Goal: Task Accomplishment & Management: Manage account settings

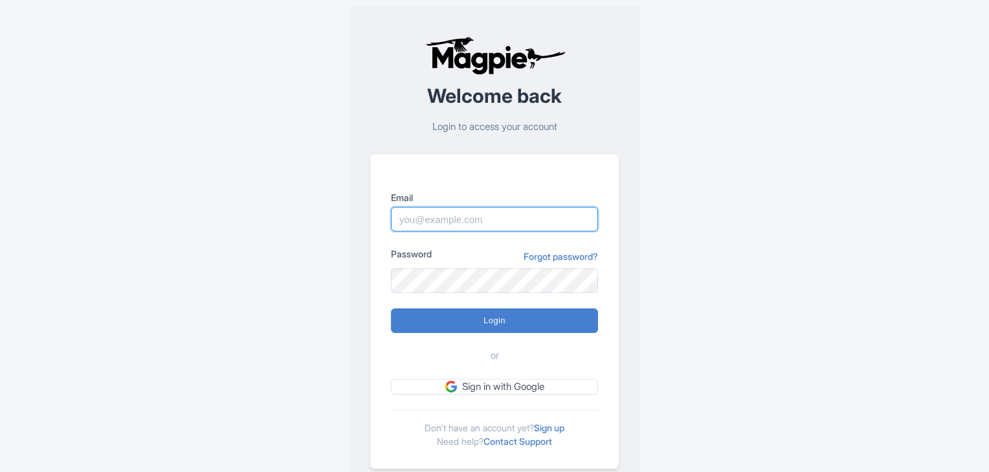
type input "admin@threetikisailing.com"
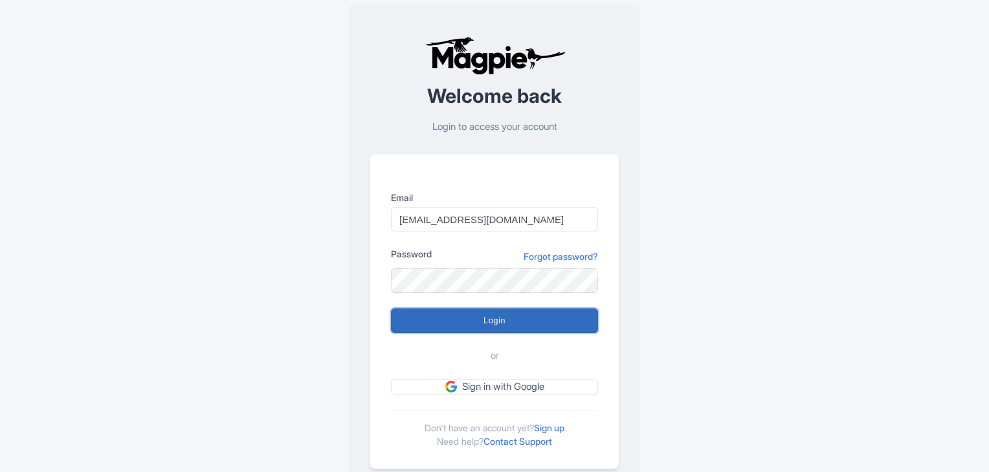
drag, startPoint x: 0, startPoint y: 0, endPoint x: 512, endPoint y: 326, distance: 607.4
click at [512, 326] on input "Login" at bounding box center [494, 321] width 207 height 25
type input "Logging in..."
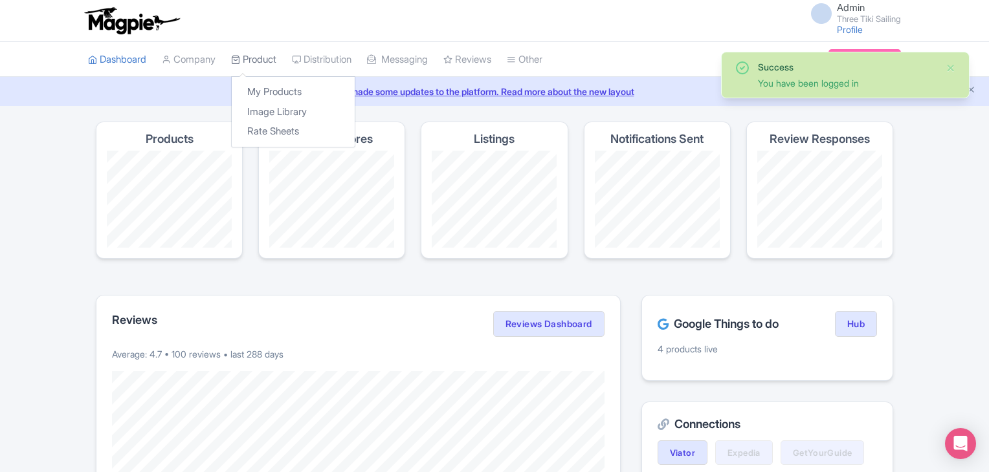
click at [251, 58] on link "Product" at bounding box center [253, 60] width 45 height 36
click at [269, 87] on link "My Products" at bounding box center [293, 92] width 123 height 20
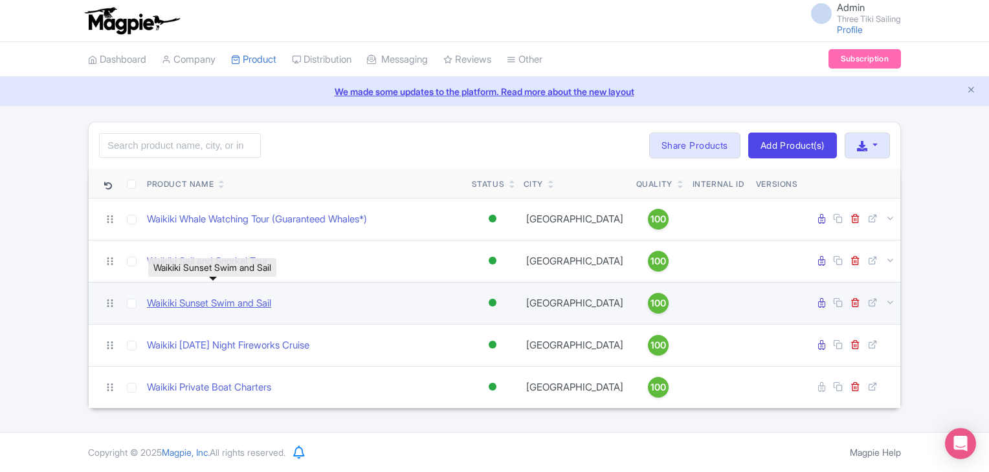
click at [208, 303] on link "Waikiki Sunset Swim and Sail" at bounding box center [209, 303] width 124 height 15
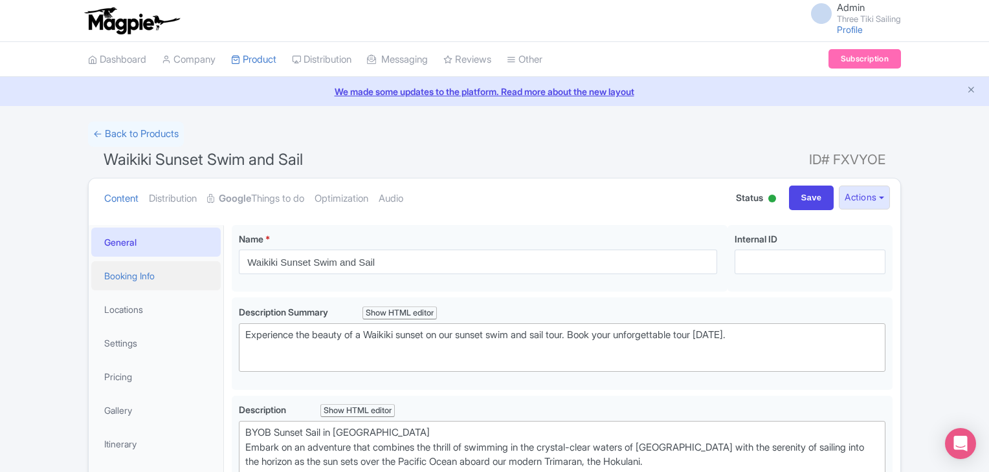
click at [151, 279] on link "Booking Info" at bounding box center [155, 275] width 129 height 29
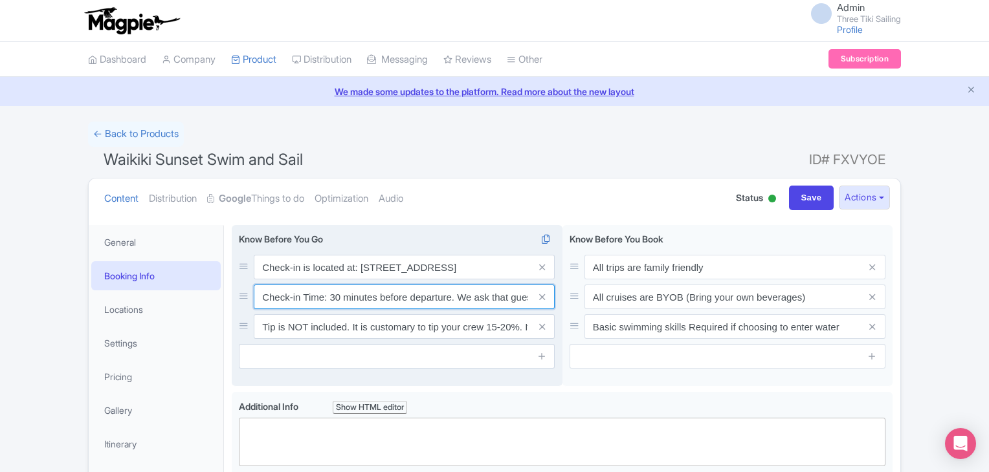
click at [333, 294] on input "Check-in Time: 30 minutes before departure. We ask that guests be punctual. Gue…" at bounding box center [404, 297] width 301 height 25
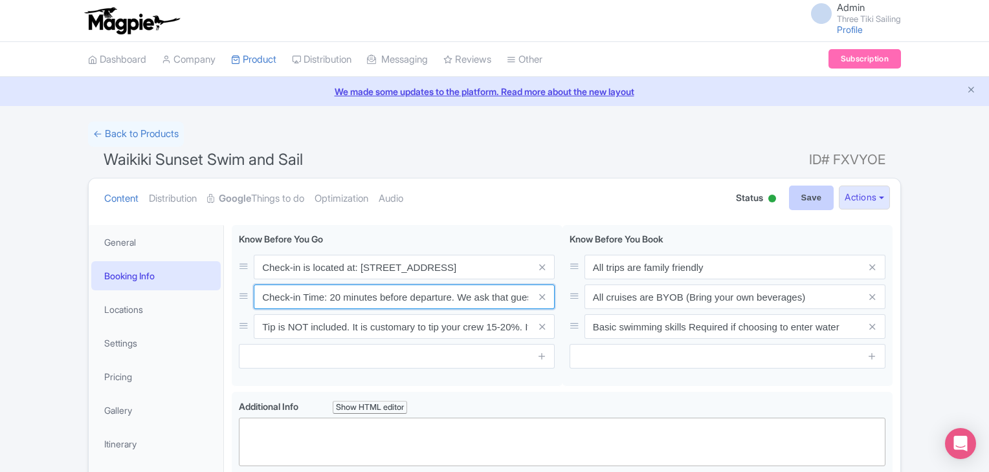
type input "Check-in Time: 20 minutes before departure. We ask that guests be punctual. Gue…"
click at [800, 198] on input "Save" at bounding box center [811, 198] width 45 height 25
type input "Saving..."
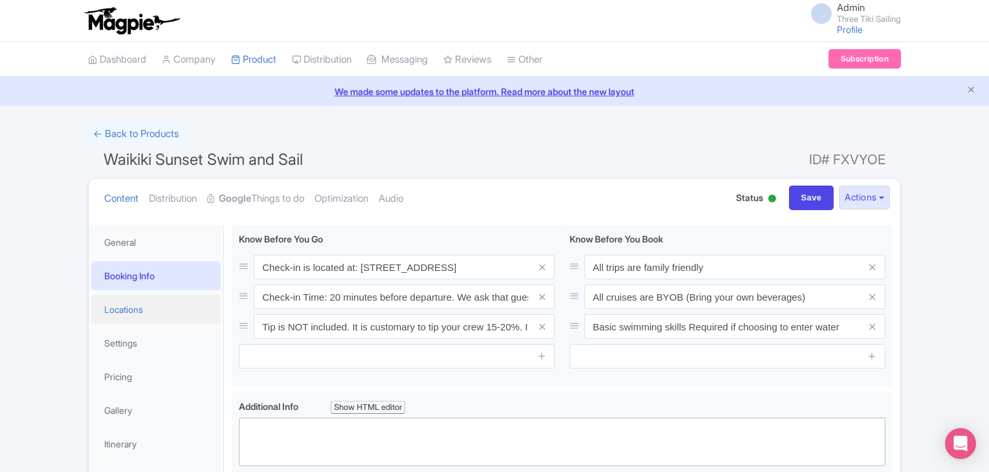
click at [126, 311] on link "Locations" at bounding box center [155, 309] width 129 height 29
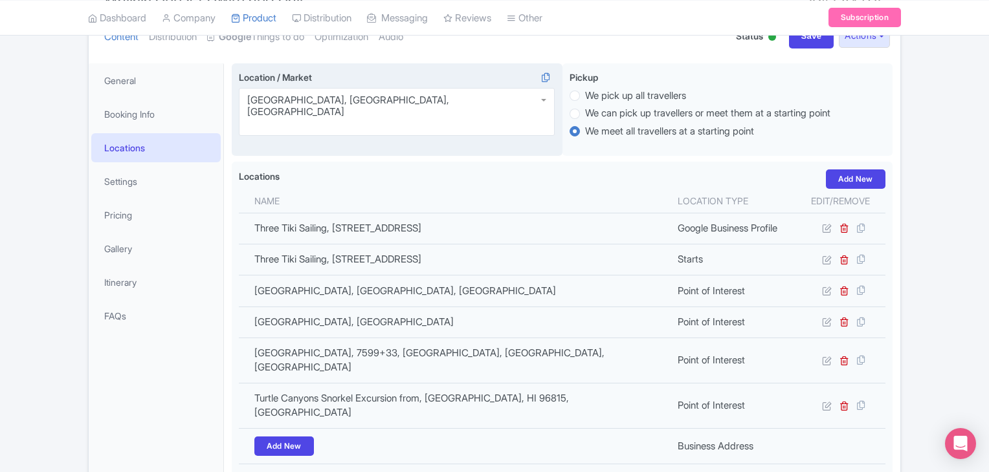
scroll to position [194, 0]
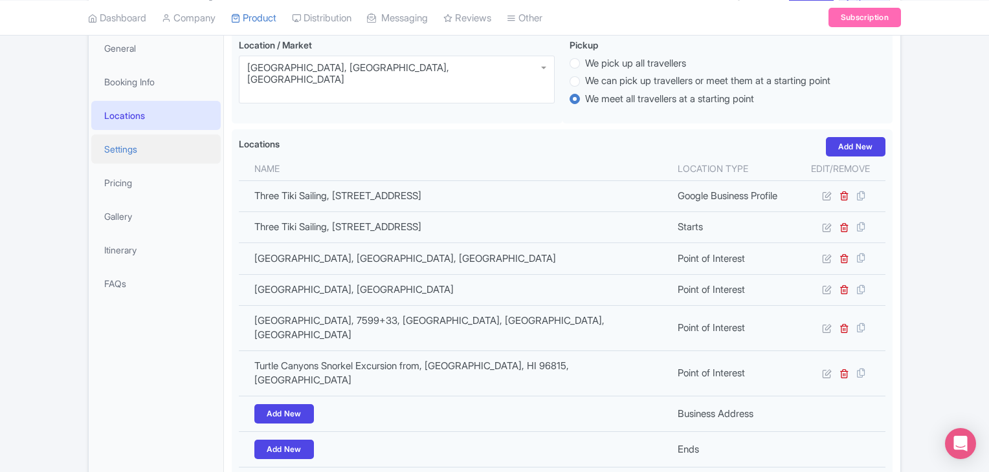
click at [129, 142] on link "Settings" at bounding box center [155, 149] width 129 height 29
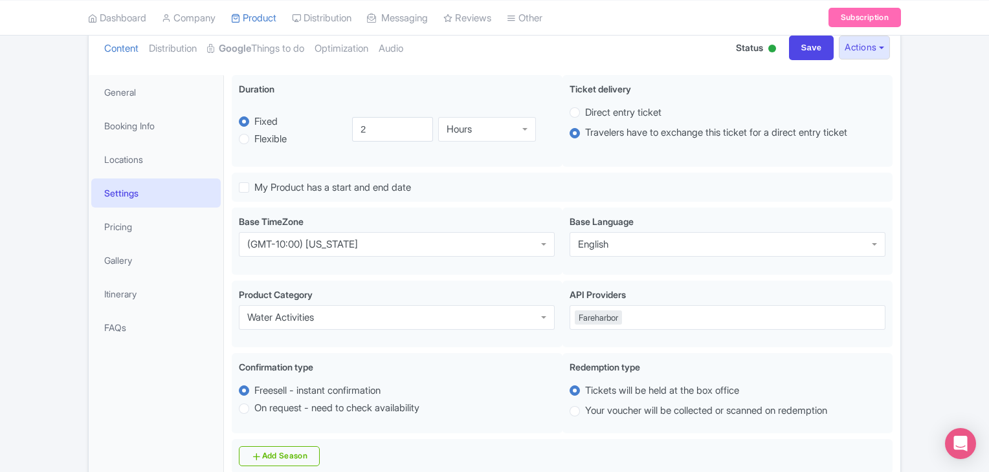
scroll to position [173, 0]
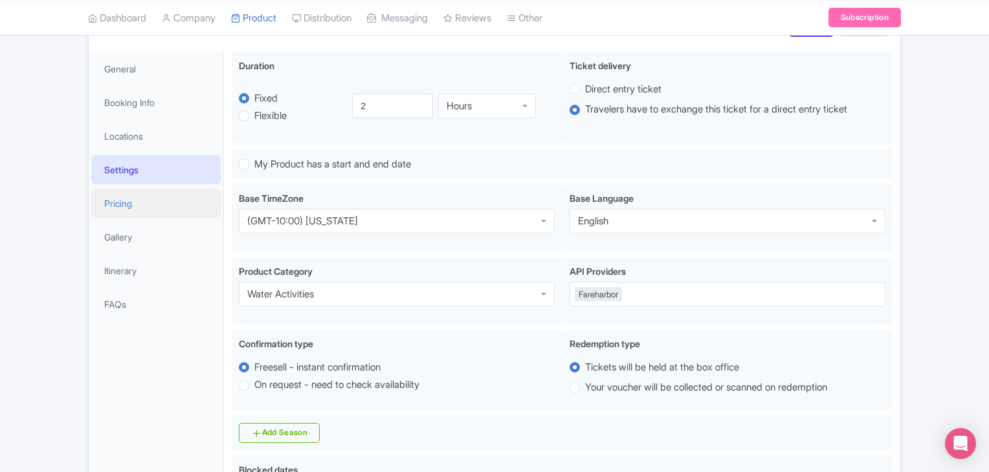
click at [125, 206] on link "Pricing" at bounding box center [155, 203] width 129 height 29
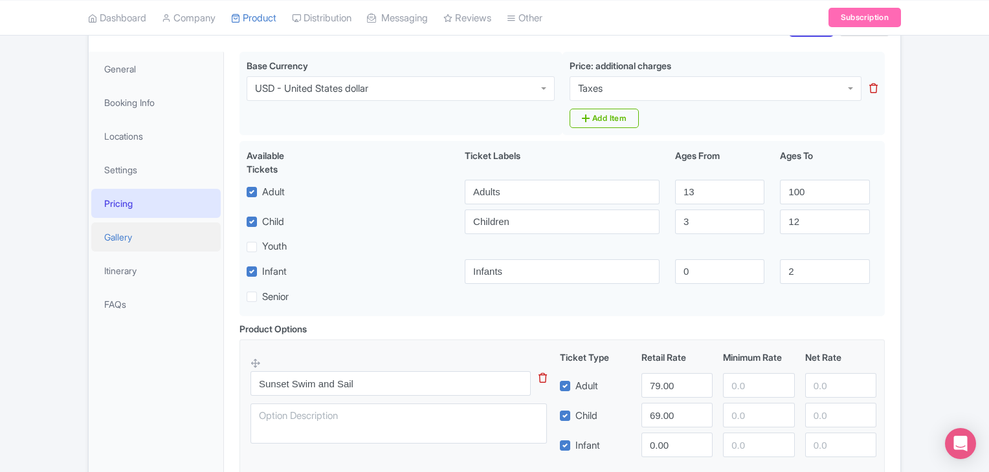
click at [116, 241] on link "Gallery" at bounding box center [155, 237] width 129 height 29
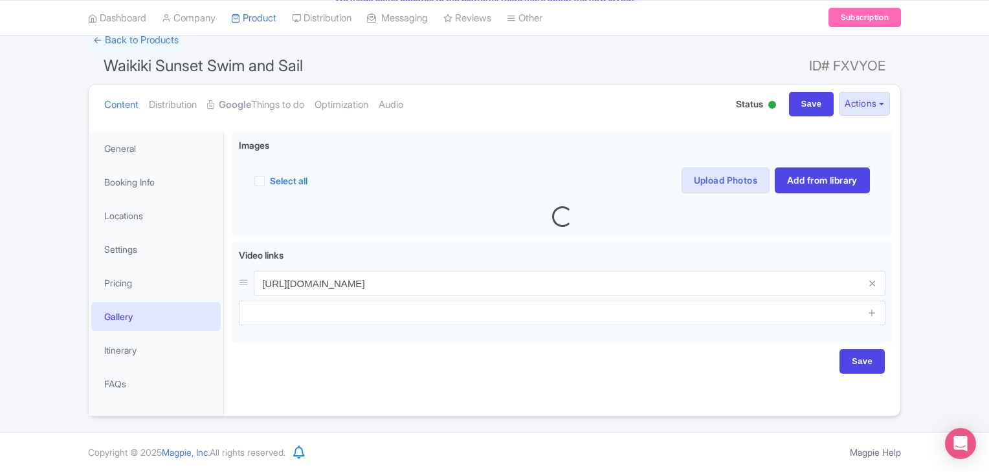
scroll to position [93, 0]
click at [124, 346] on link "Itinerary" at bounding box center [155, 350] width 129 height 29
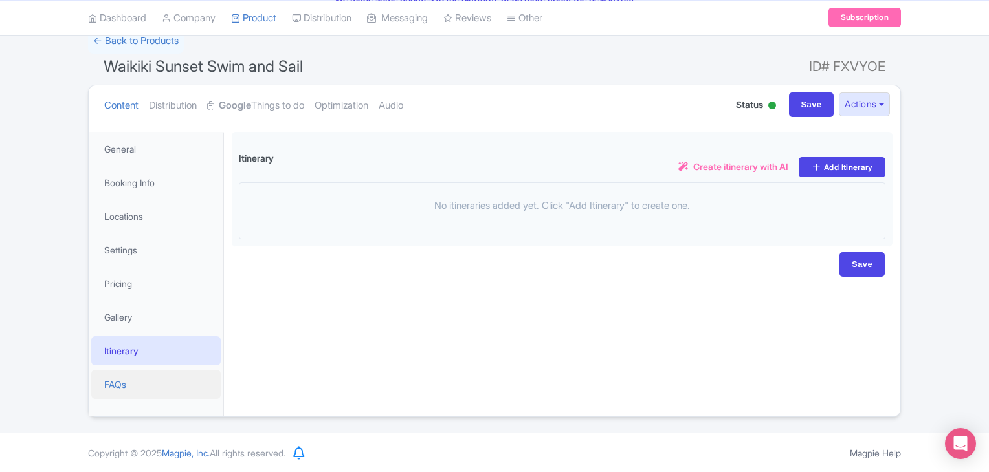
click at [116, 379] on link "FAQs" at bounding box center [155, 384] width 129 height 29
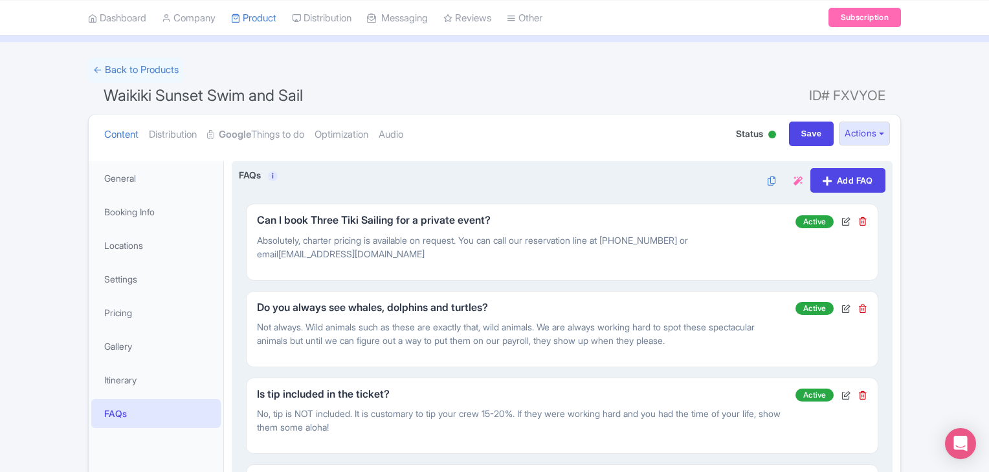
scroll to position [56, 0]
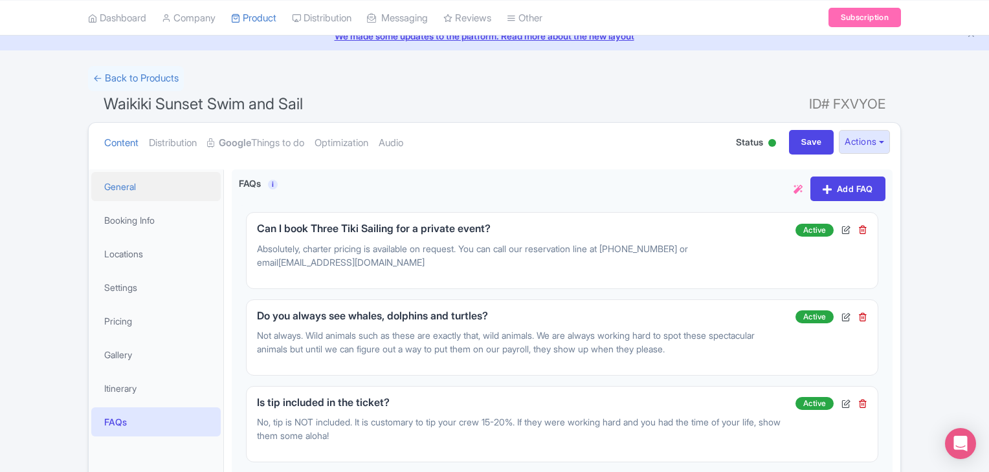
click at [122, 184] on link "General" at bounding box center [155, 186] width 129 height 29
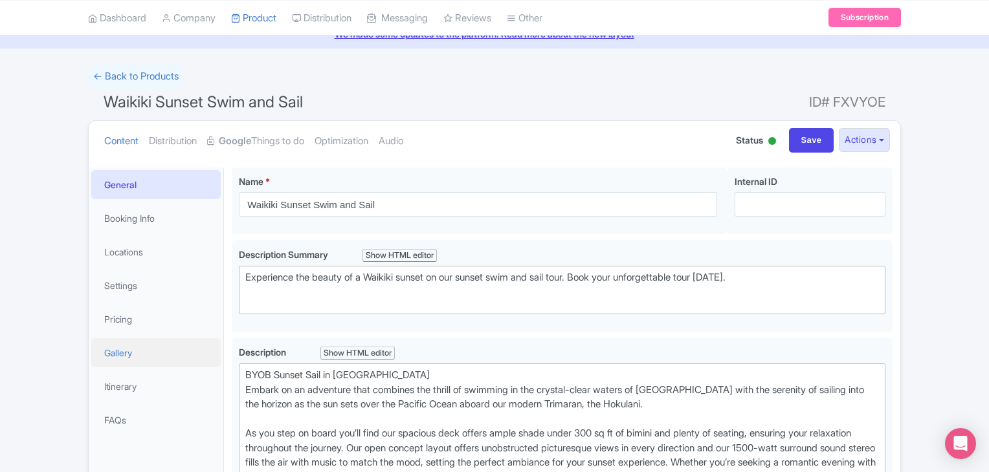
scroll to position [50, 0]
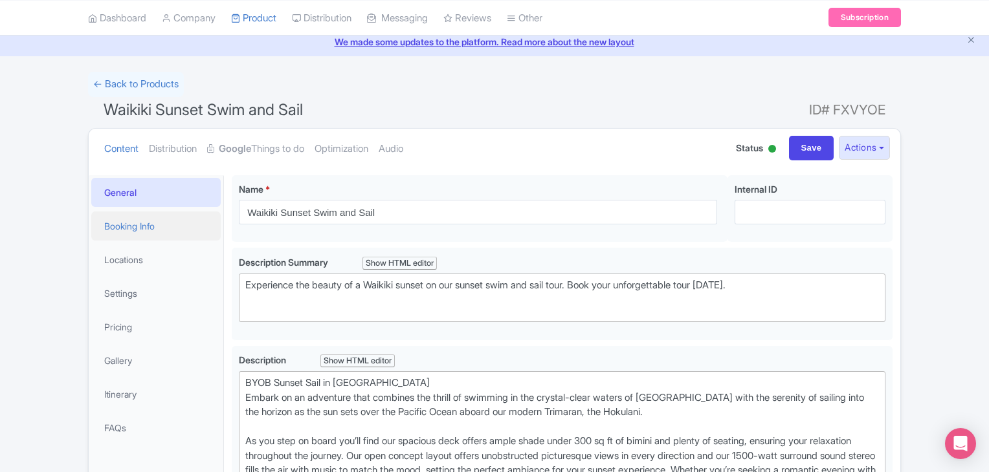
click at [149, 226] on link "Booking Info" at bounding box center [155, 226] width 129 height 29
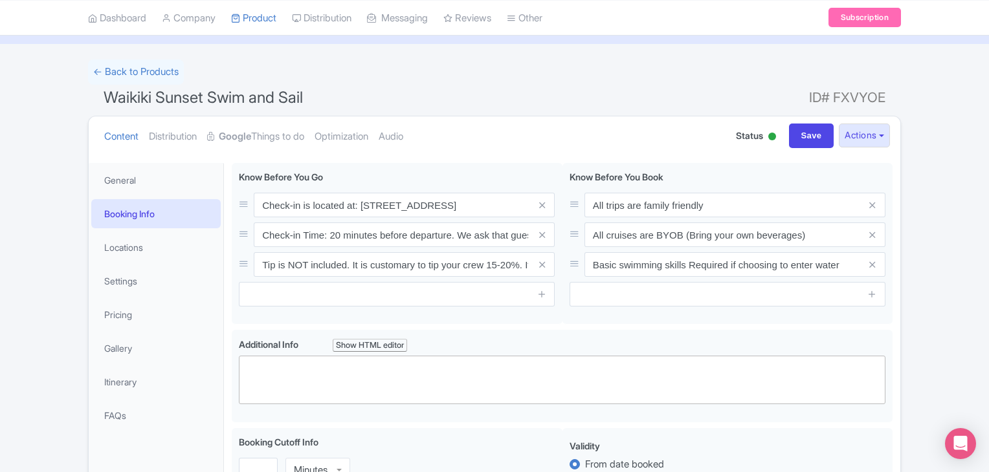
scroll to position [65, 0]
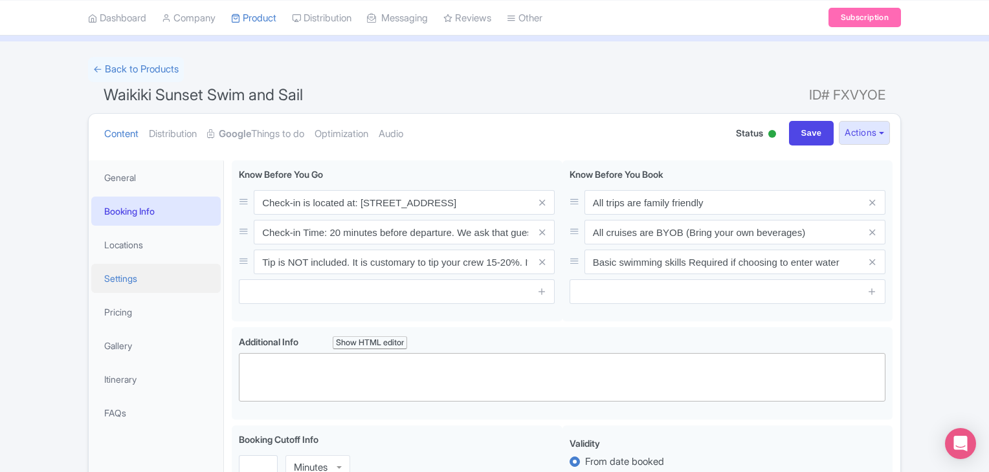
click at [128, 270] on link "Settings" at bounding box center [155, 278] width 129 height 29
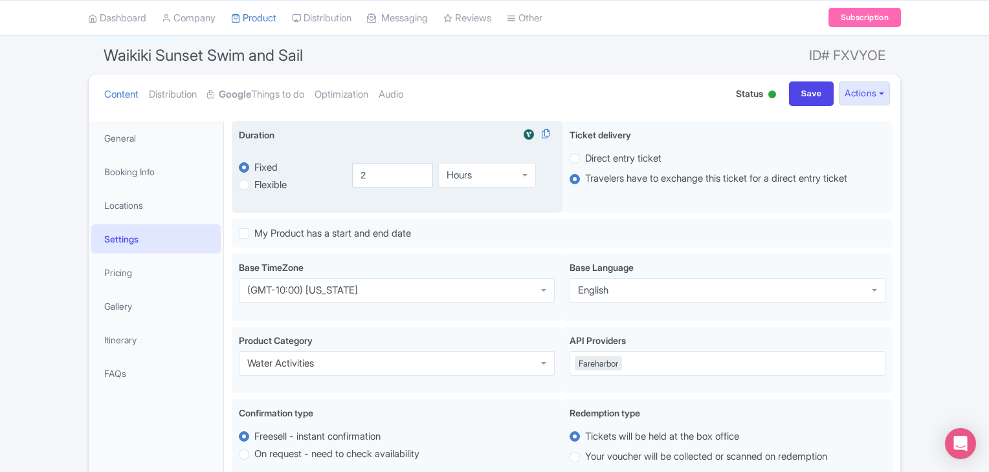
scroll to position [129, 0]
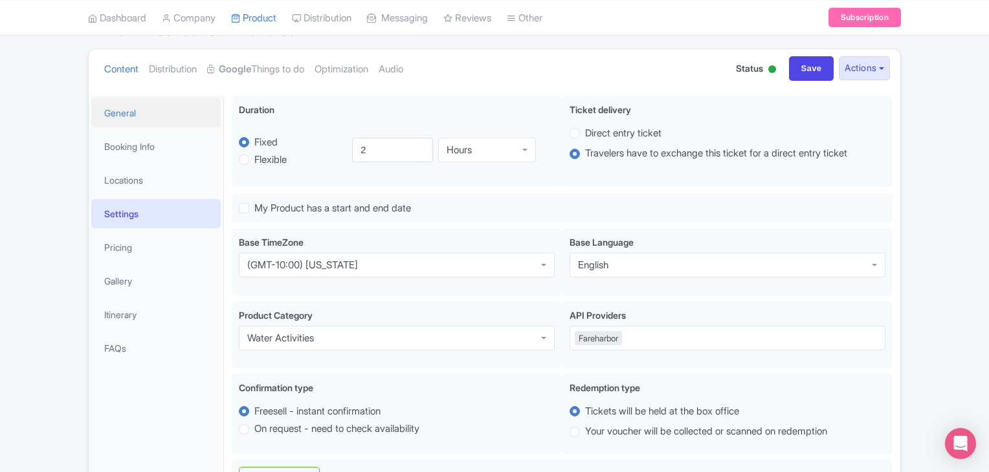
click at [122, 112] on link "General" at bounding box center [155, 112] width 129 height 29
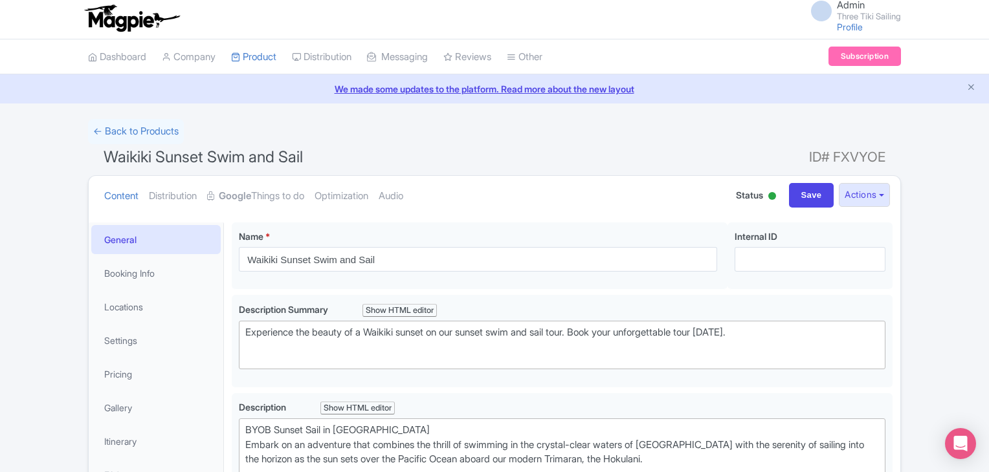
scroll to position [0, 0]
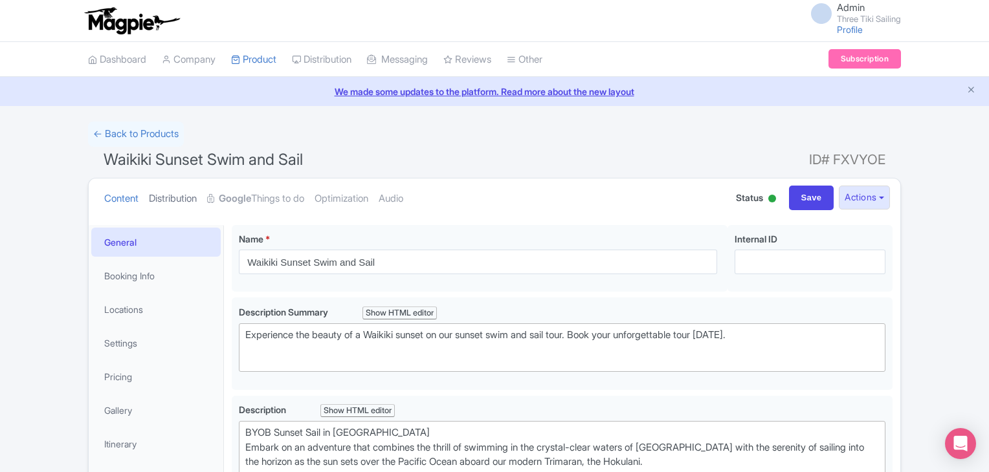
click at [177, 195] on link "Distribution" at bounding box center [173, 199] width 48 height 41
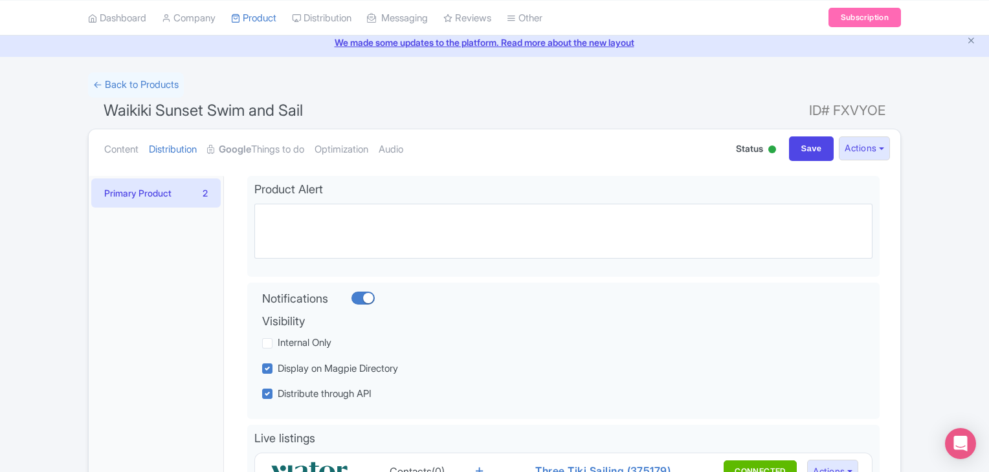
scroll to position [47, 0]
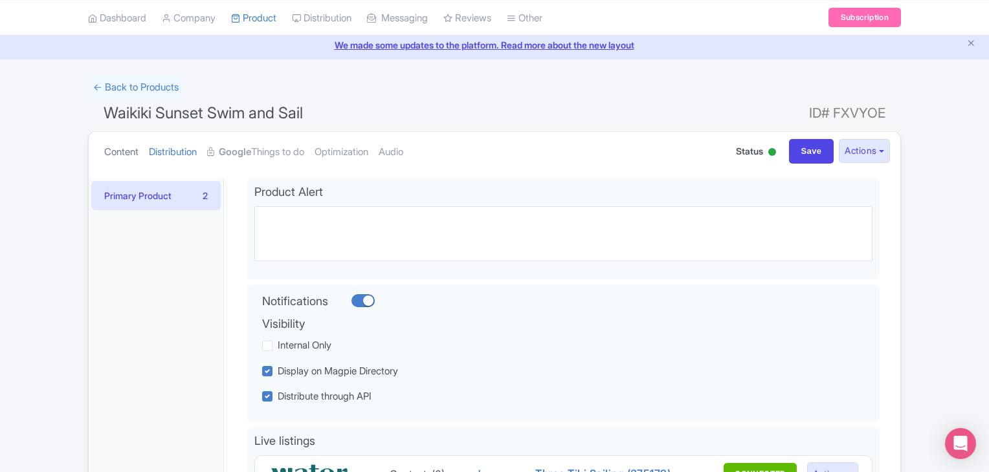
click at [126, 153] on link "Content" at bounding box center [121, 152] width 34 height 41
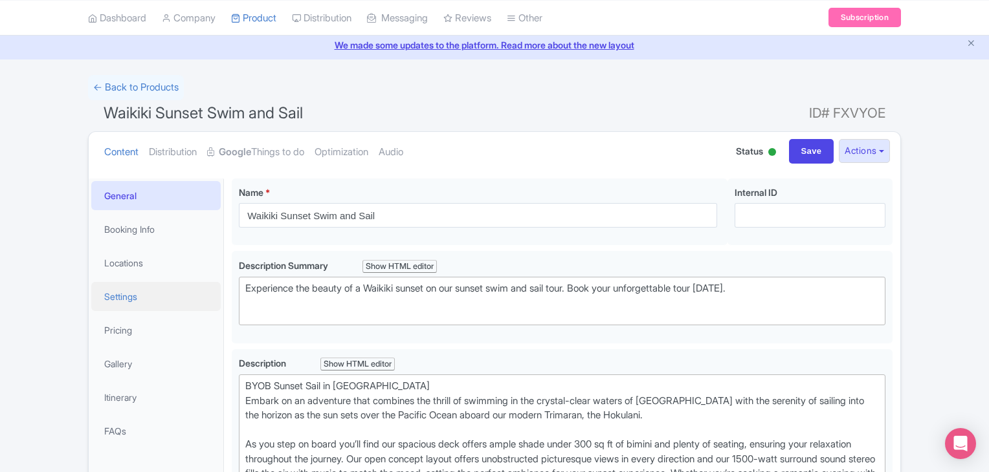
click at [119, 298] on link "Settings" at bounding box center [155, 296] width 129 height 29
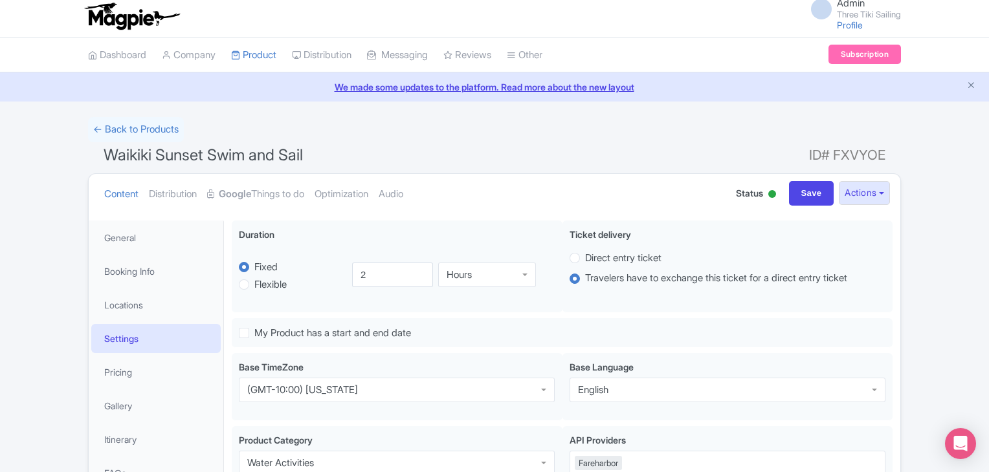
scroll to position [0, 0]
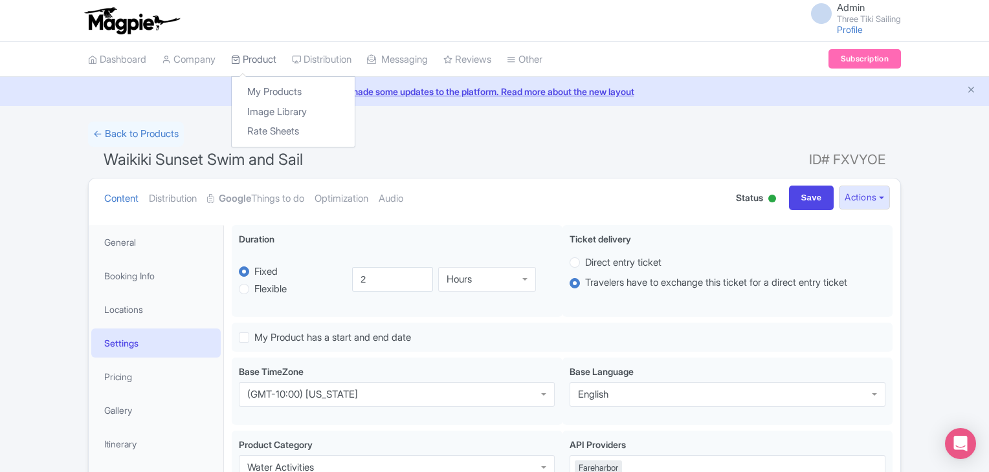
click at [252, 55] on link "Product" at bounding box center [253, 60] width 45 height 36
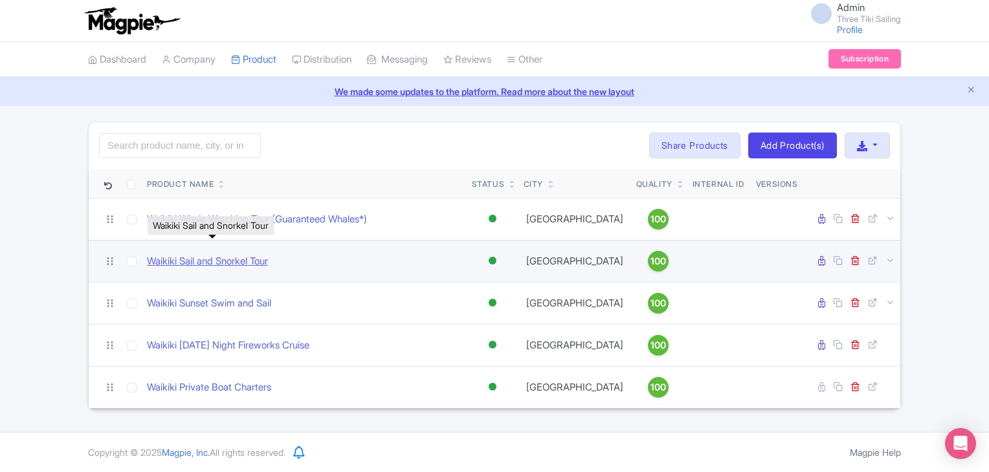
click at [203, 259] on link "Waikiki Sail and Snorkel Tour" at bounding box center [207, 261] width 121 height 15
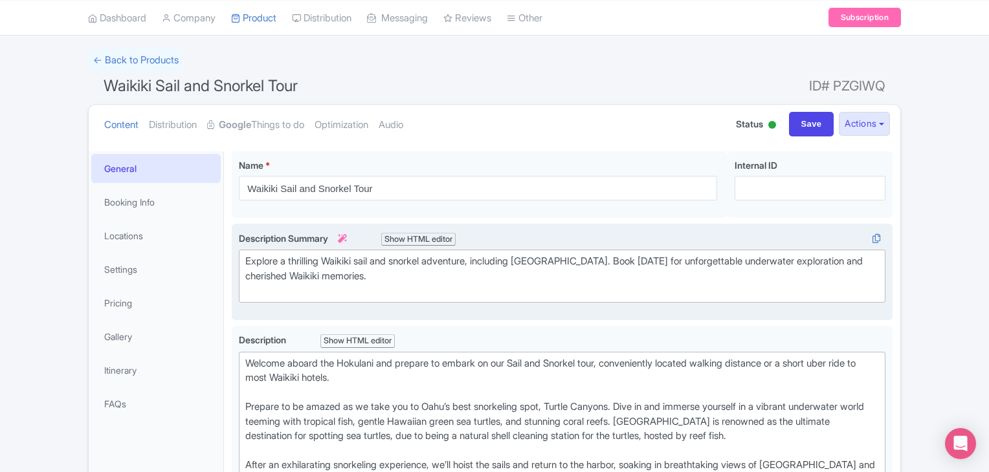
scroll to position [44, 0]
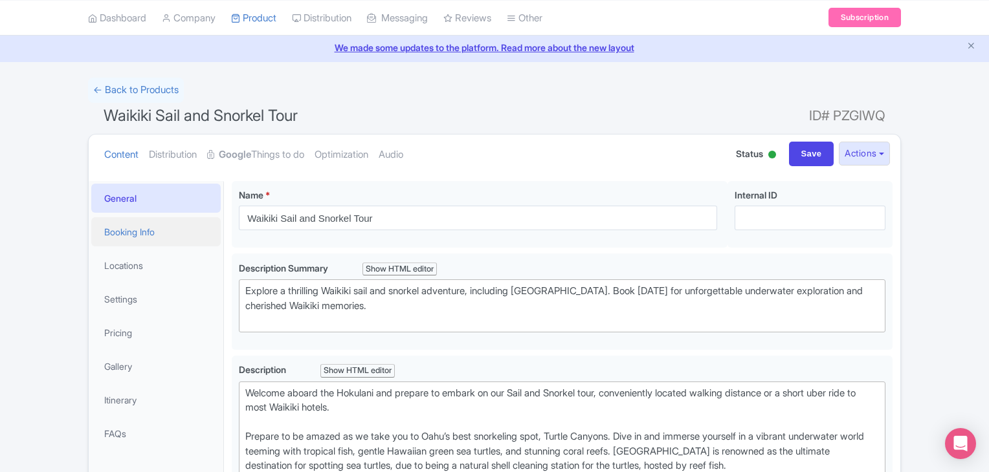
click at [160, 232] on link "Booking Info" at bounding box center [155, 231] width 129 height 29
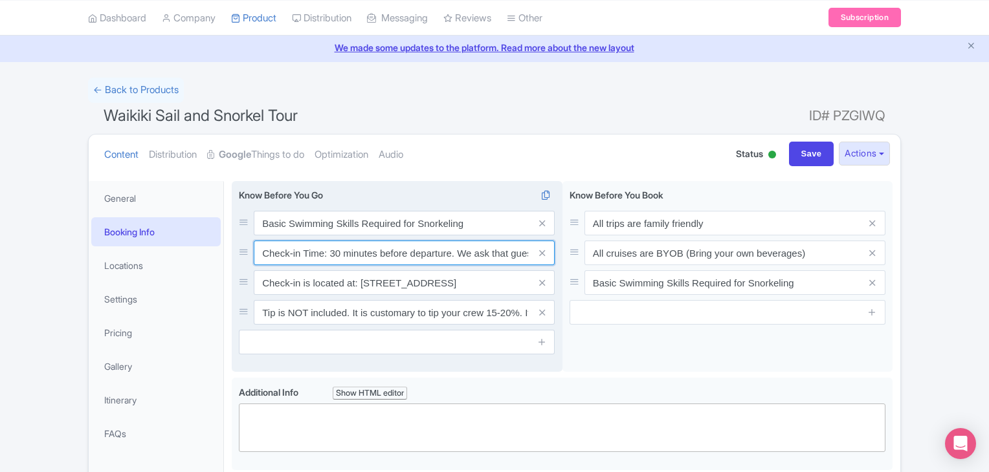
click at [332, 250] on input "Check-in Time: 30 minutes before departure. We ask that guests be punctual. Gue…" at bounding box center [404, 253] width 301 height 25
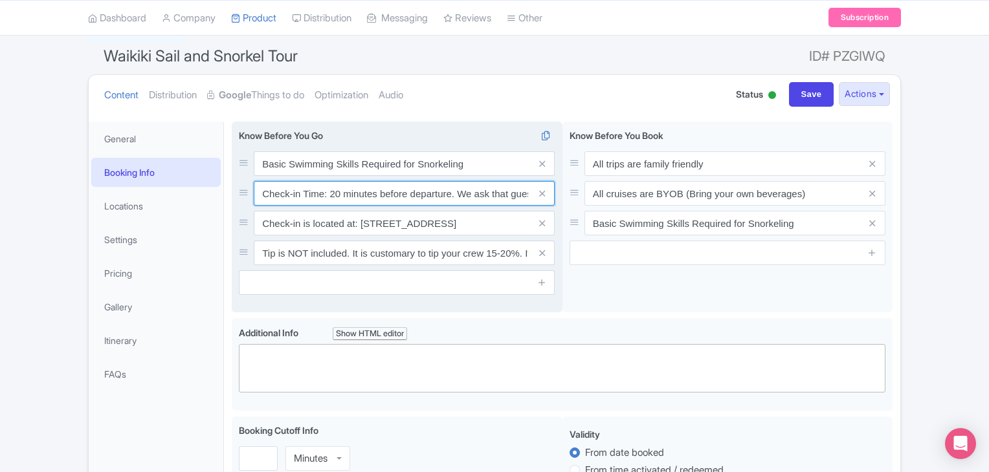
scroll to position [109, 0]
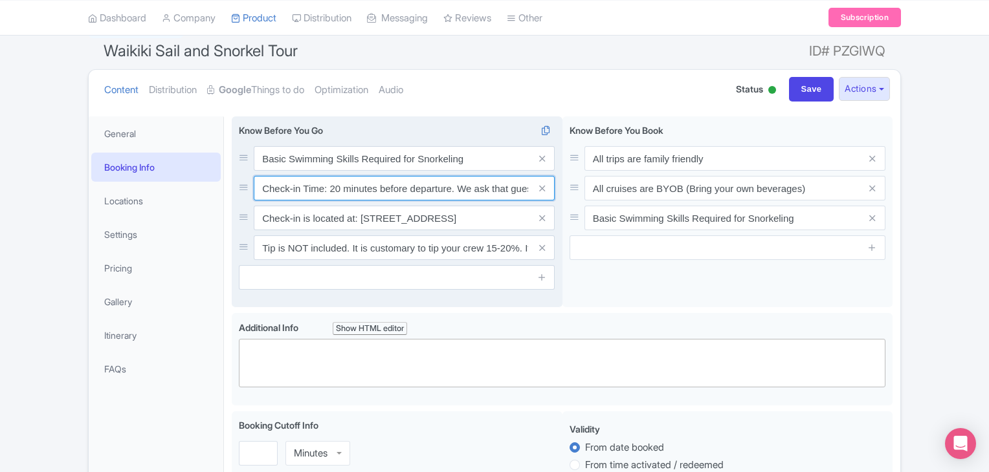
type input "Check-in Time: 20 minutes before departure. We ask that guests be punctual. Gue…"
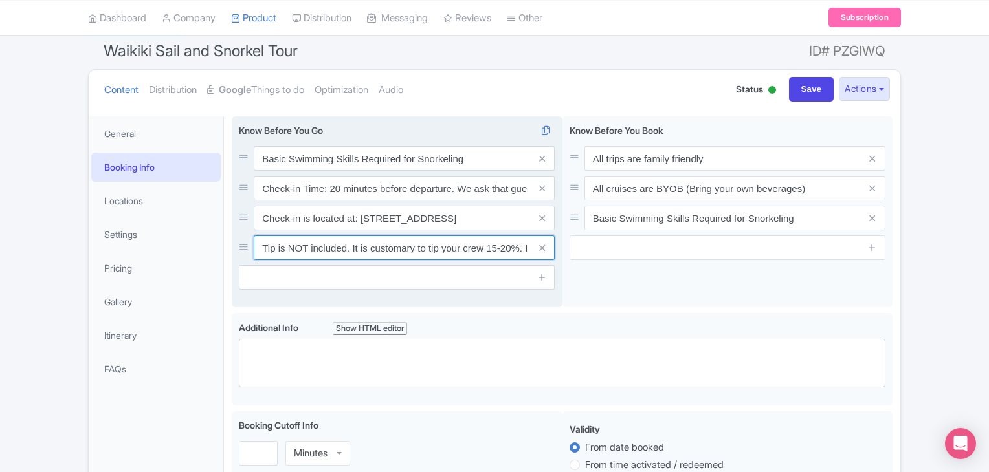
click at [417, 247] on input "Tip is NOT included. It is customary to tip your crew 15-20%. If they were work…" at bounding box center [404, 248] width 301 height 25
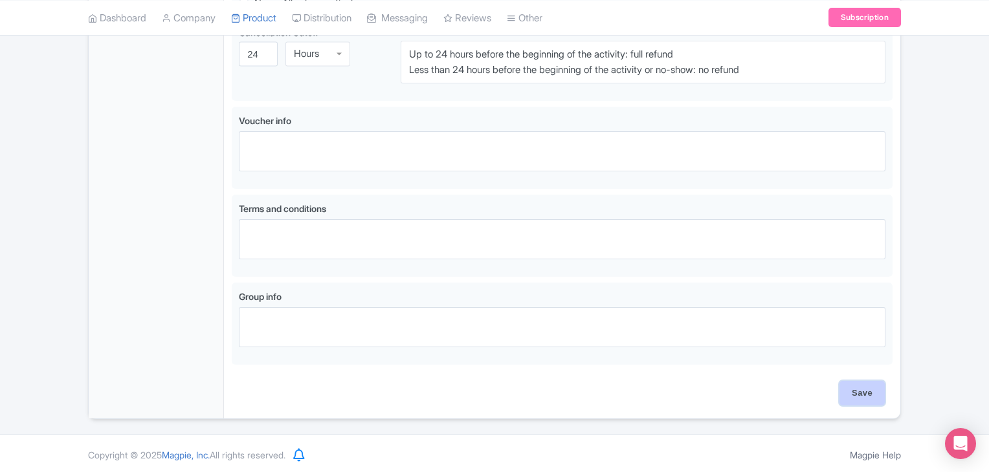
scroll to position [0, 0]
click at [859, 392] on input "Save" at bounding box center [861, 393] width 45 height 25
type input "Saving..."
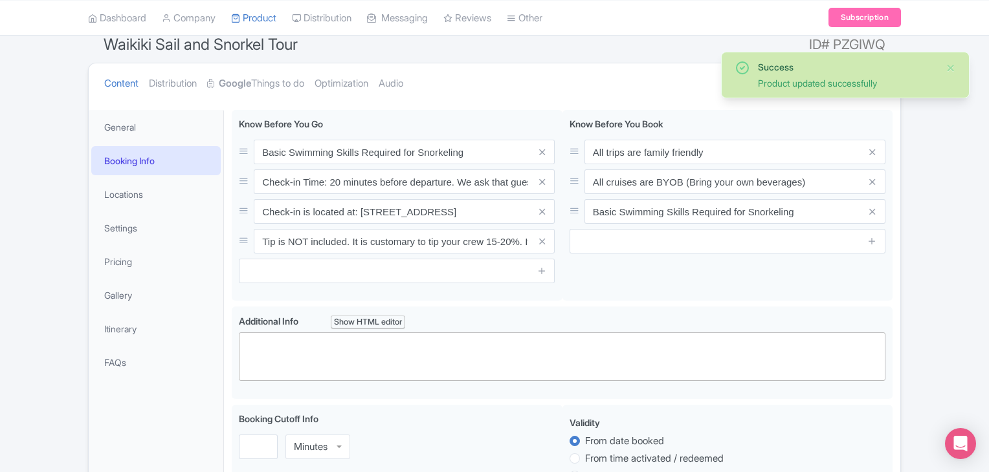
scroll to position [95, 0]
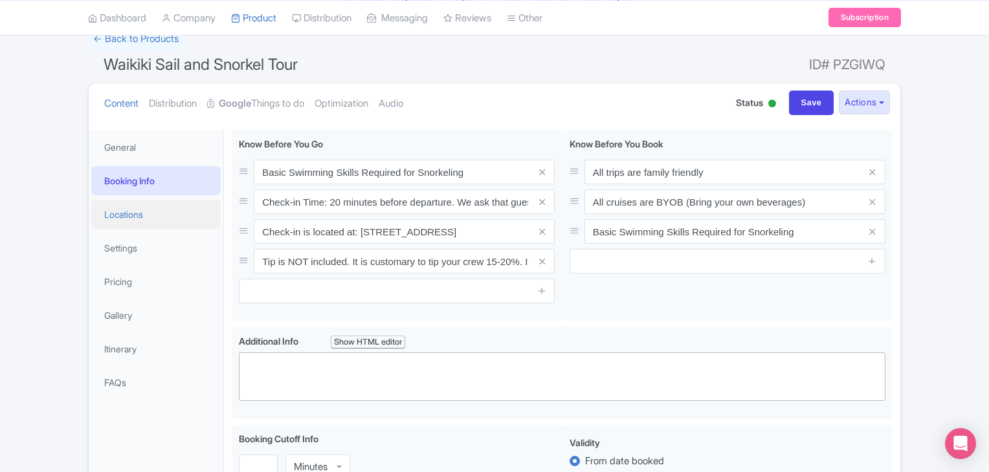
click at [128, 213] on link "Locations" at bounding box center [155, 214] width 129 height 29
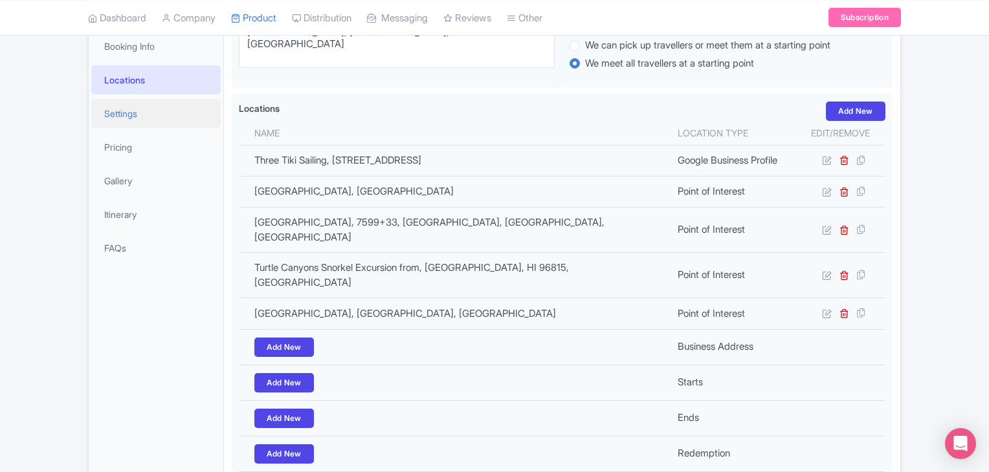
scroll to position [225, 0]
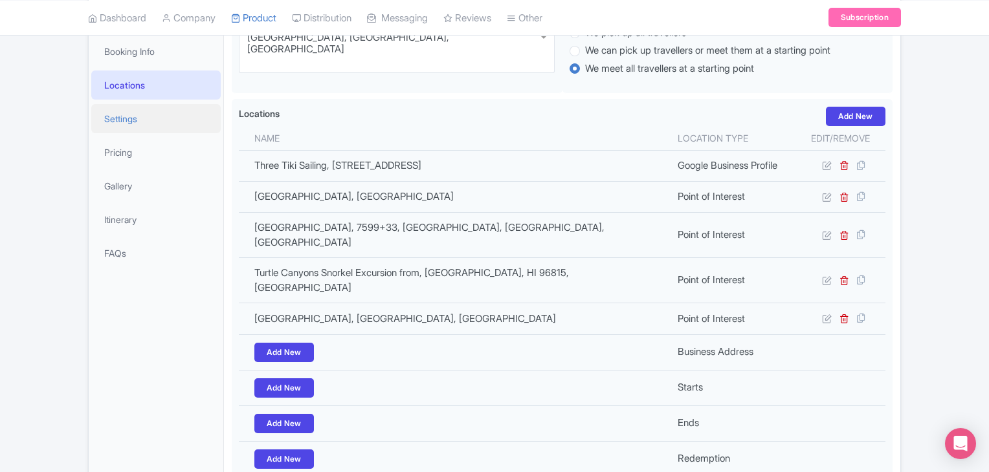
click at [121, 122] on link "Settings" at bounding box center [155, 118] width 129 height 29
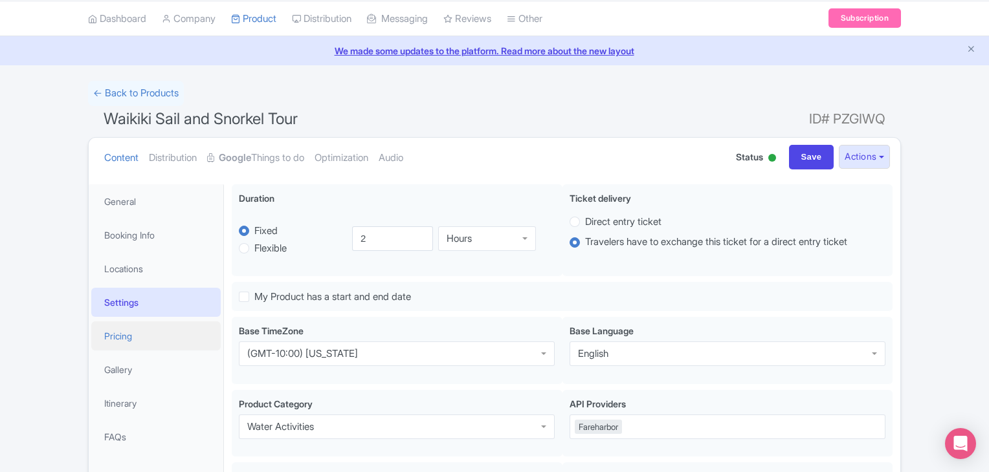
scroll to position [30, 0]
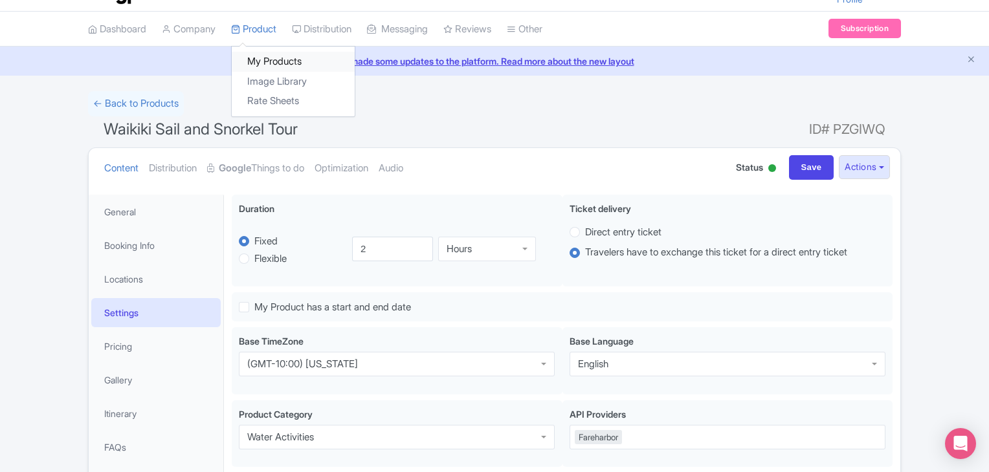
click at [267, 58] on link "My Products" at bounding box center [293, 62] width 123 height 20
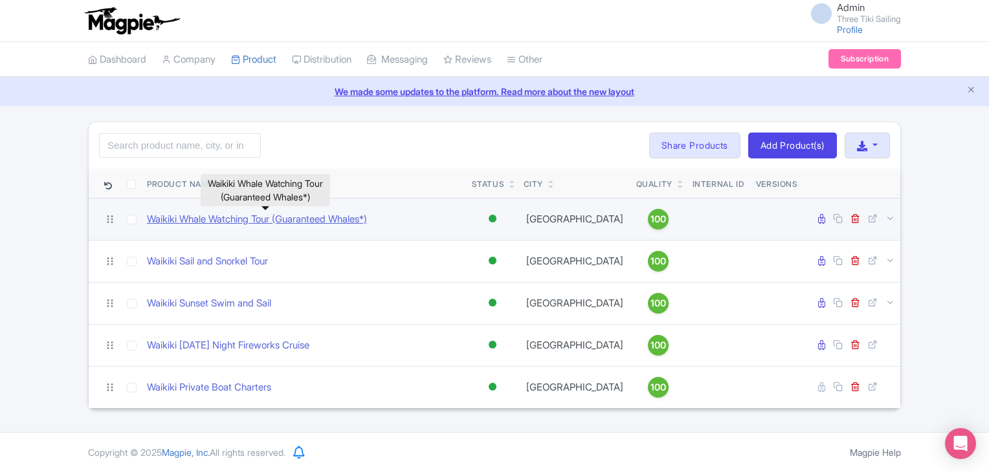
click at [225, 219] on link "Waikiki Whale Watching Tour (Guaranteed Whales*)" at bounding box center [257, 219] width 220 height 15
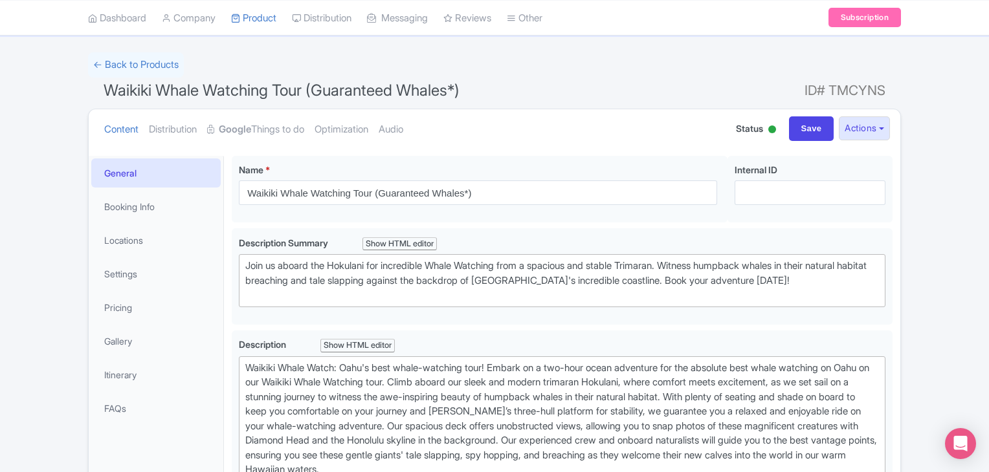
scroll to position [65, 0]
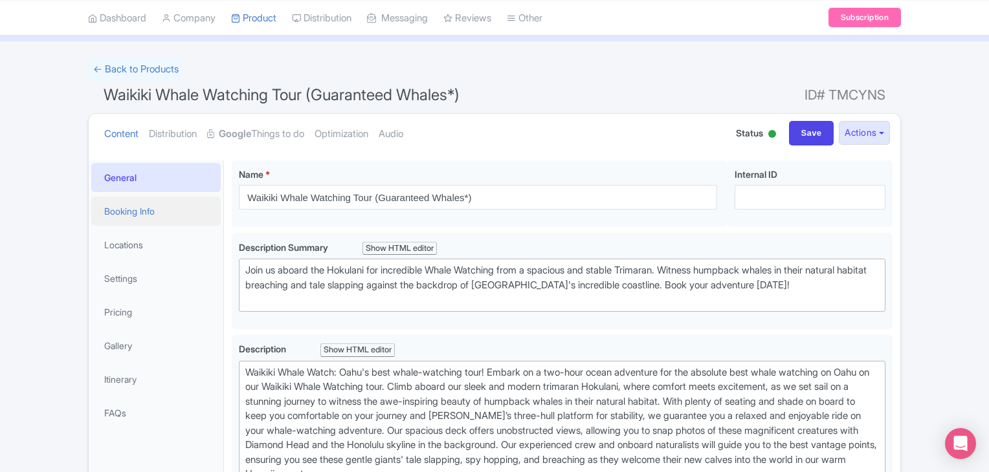
click at [140, 213] on link "Booking Info" at bounding box center [155, 211] width 129 height 29
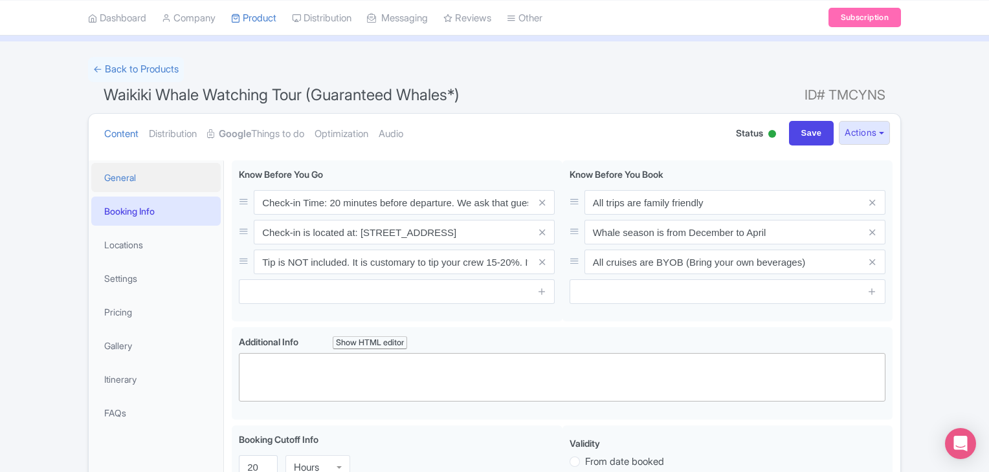
click at [137, 182] on link "General" at bounding box center [155, 177] width 129 height 29
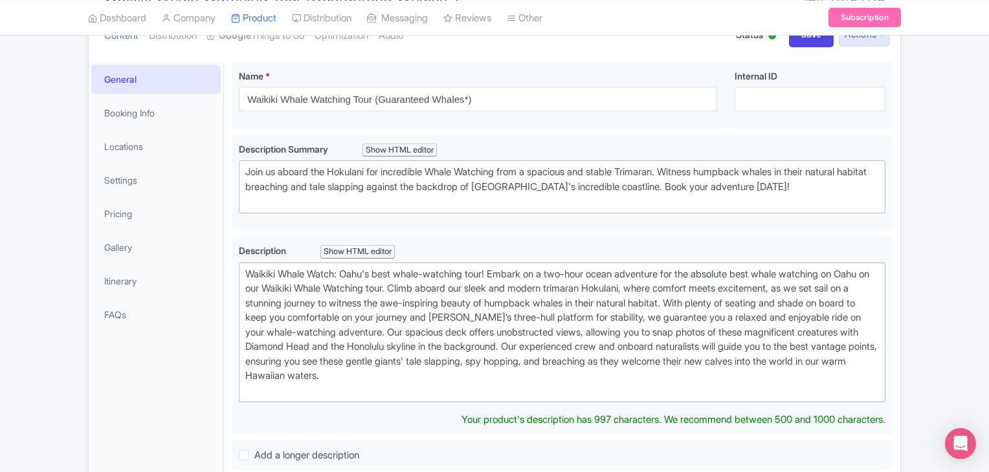
scroll to position [129, 0]
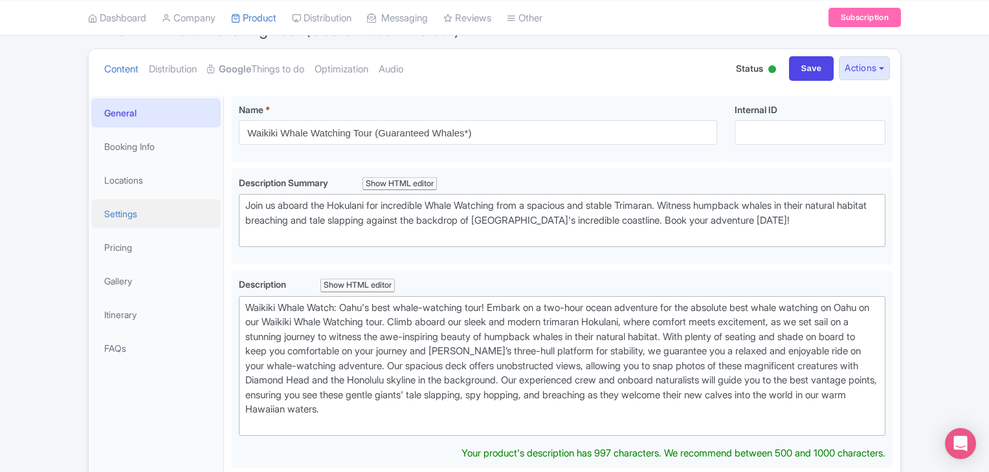
click at [109, 217] on link "Settings" at bounding box center [155, 213] width 129 height 29
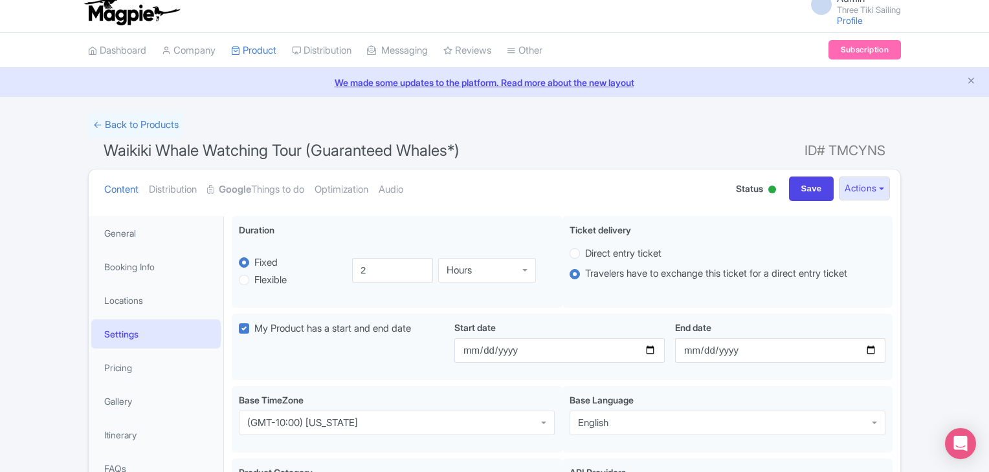
scroll to position [0, 0]
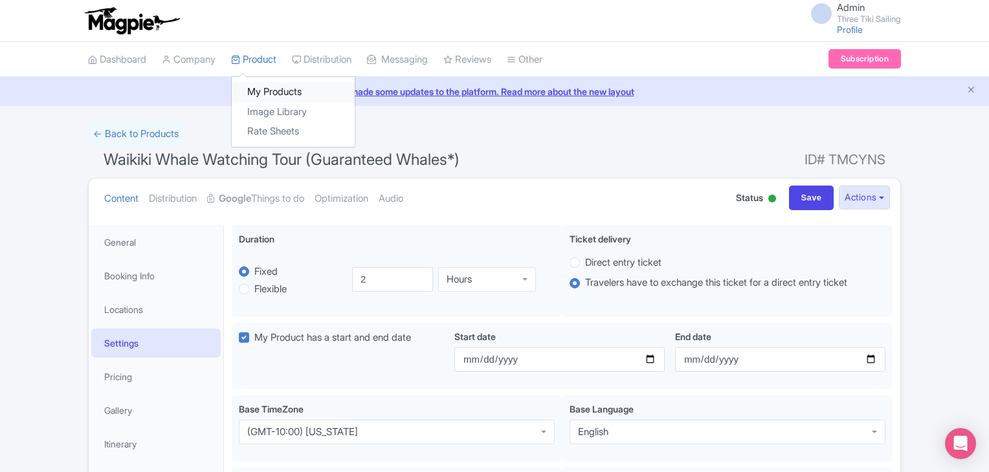
click at [265, 88] on link "My Products" at bounding box center [293, 92] width 123 height 20
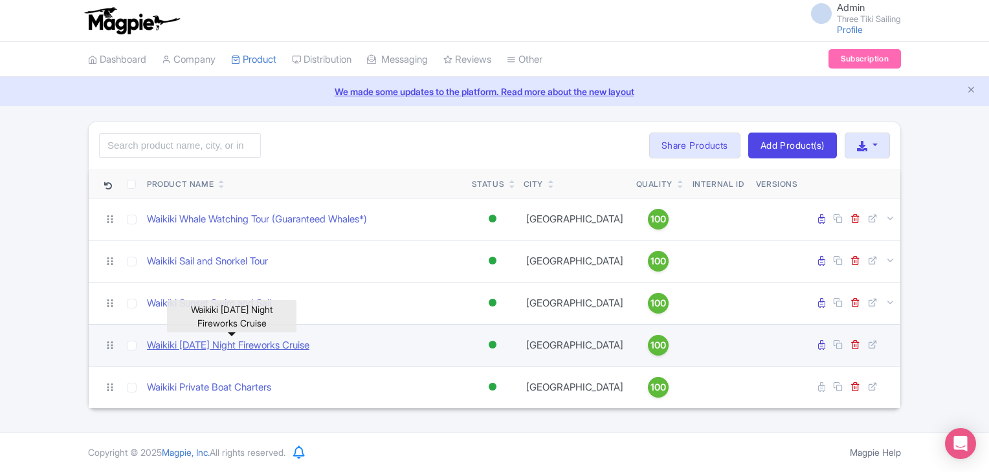
click at [263, 343] on link "Waikiki [DATE] Night Fireworks Cruise" at bounding box center [228, 345] width 162 height 15
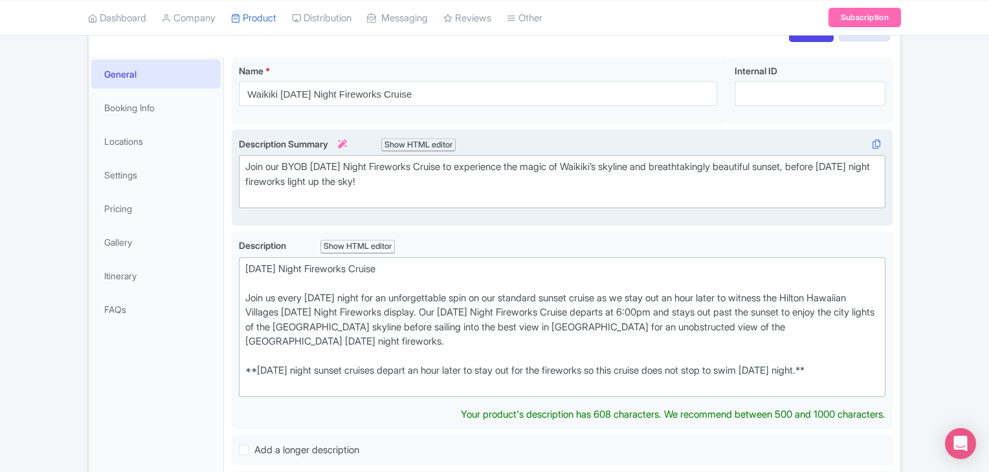
scroll to position [194, 0]
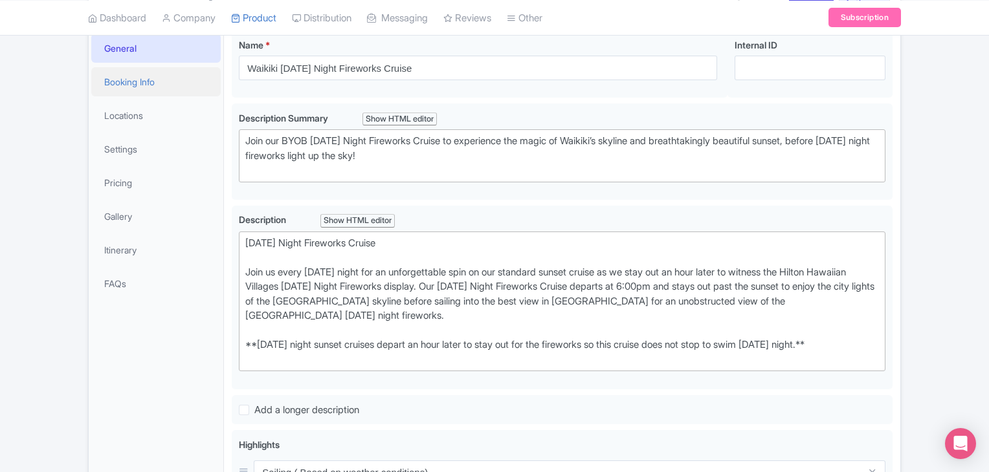
click at [130, 86] on link "Booking Info" at bounding box center [155, 81] width 129 height 29
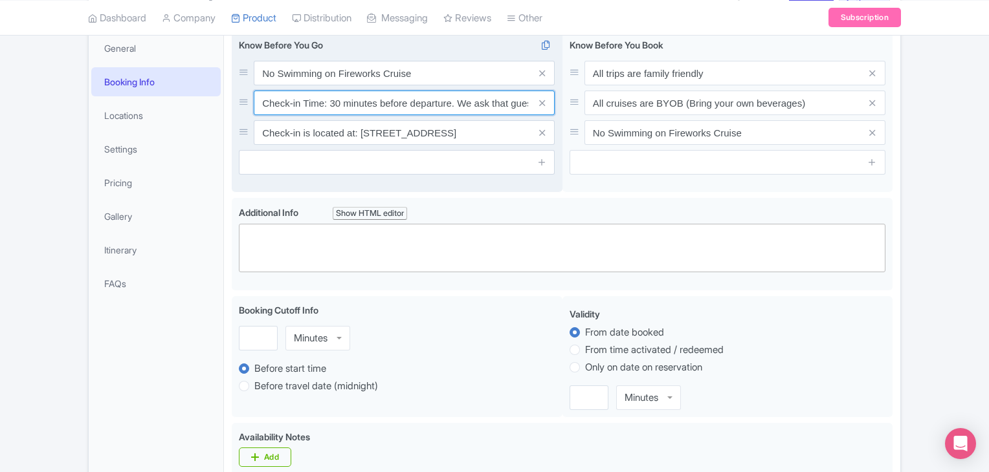
click at [333, 103] on input "Check-in Time: 30 minutes before departure. We ask that guests be punctual. Gue…" at bounding box center [404, 103] width 301 height 25
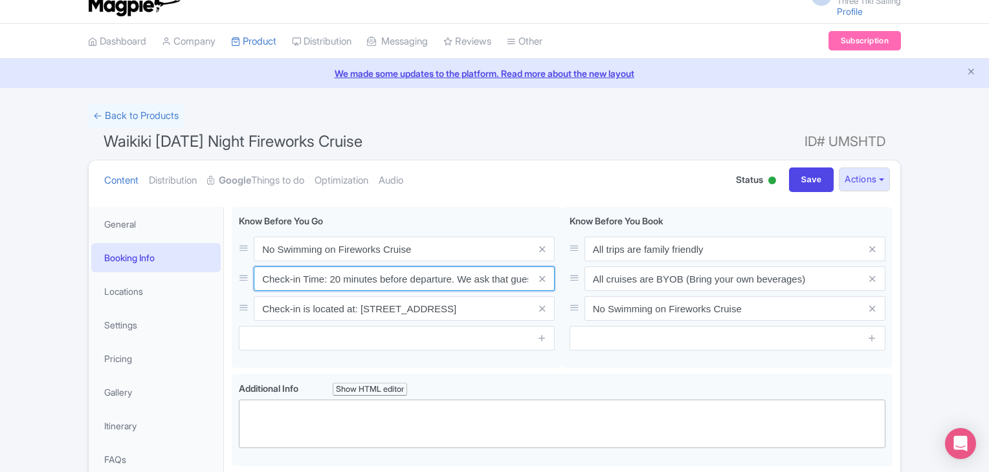
scroll to position [0, 0]
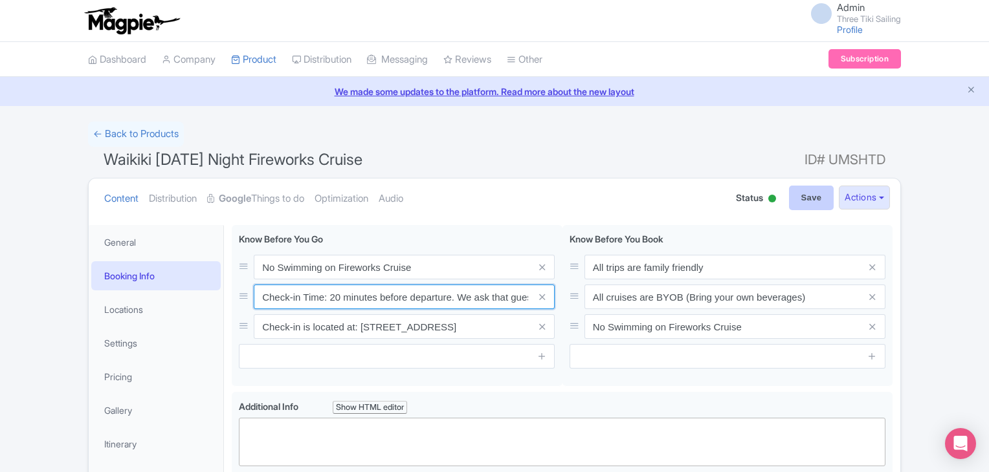
type input "Check-in Time: 20 minutes before departure. We ask that guests be punctual. Gue…"
click at [806, 197] on input "Save" at bounding box center [811, 198] width 45 height 25
type input "Saving..."
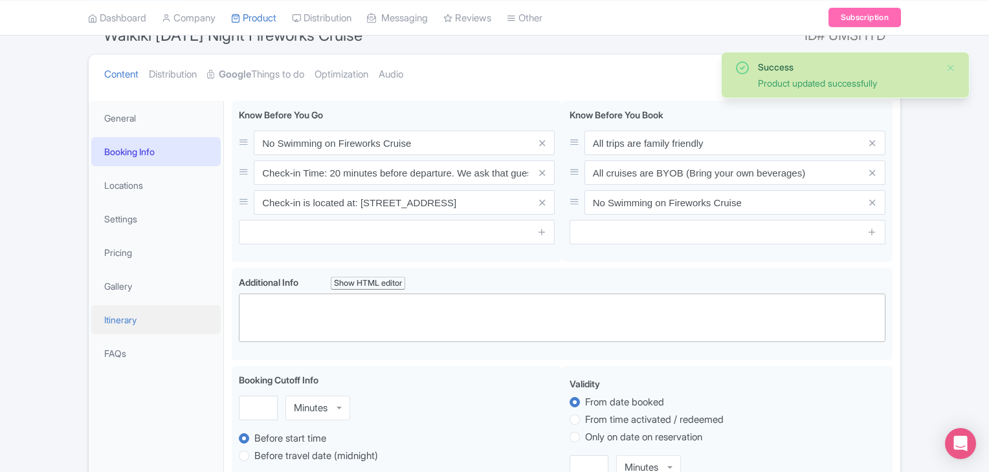
scroll to position [95, 0]
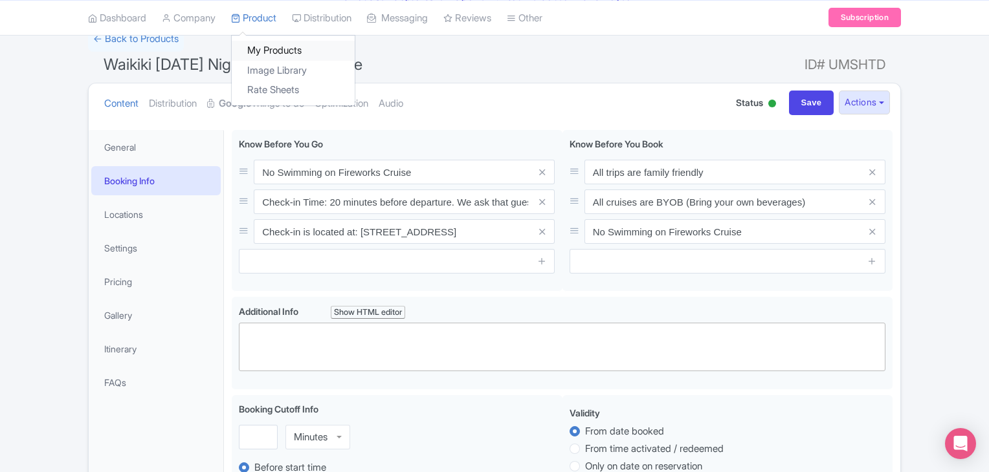
click at [274, 46] on link "My Products" at bounding box center [293, 51] width 123 height 20
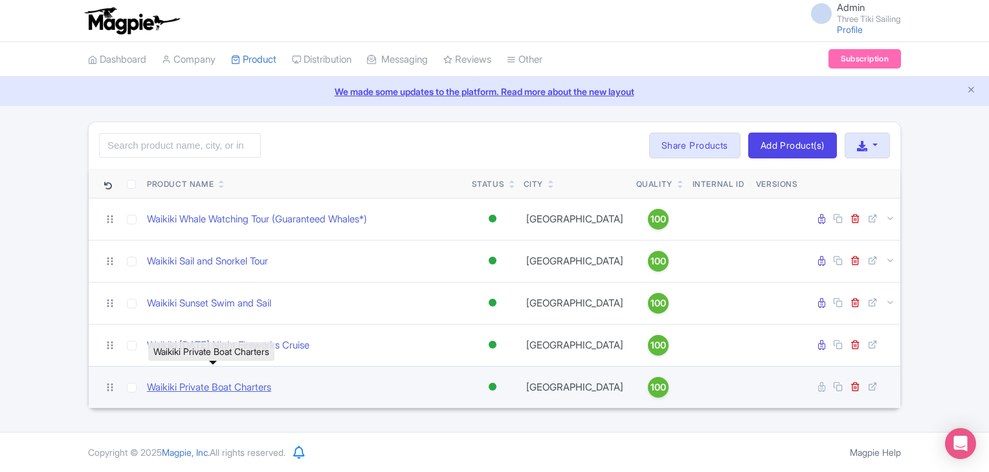
click at [219, 389] on link "Waikiki Private Boat Charters" at bounding box center [209, 387] width 124 height 15
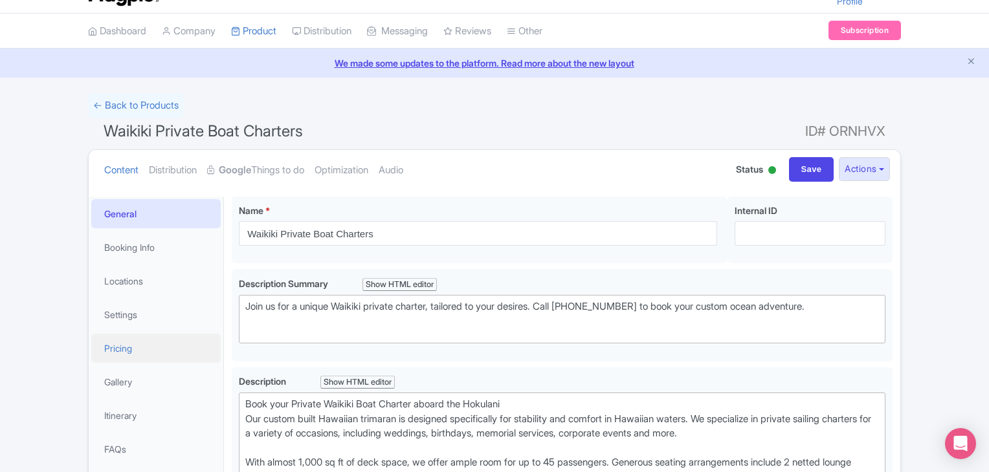
scroll to position [129, 0]
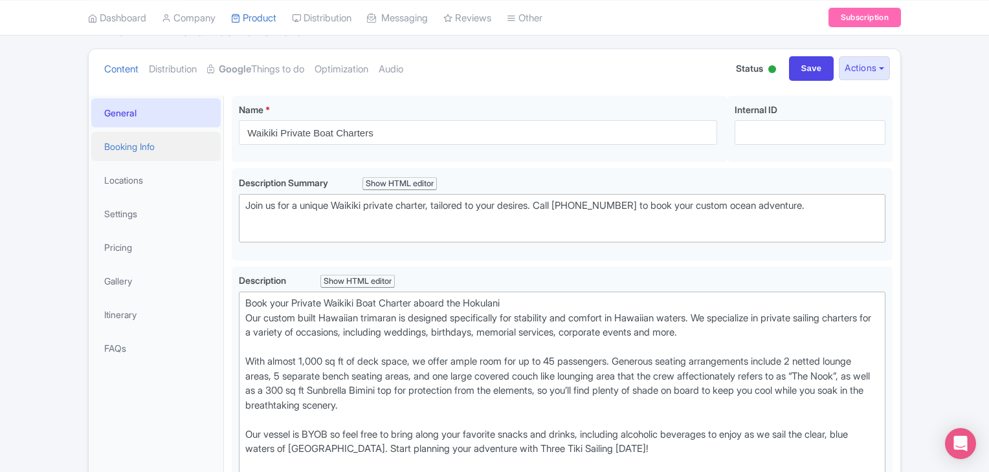
click at [113, 143] on link "Booking Info" at bounding box center [155, 146] width 129 height 29
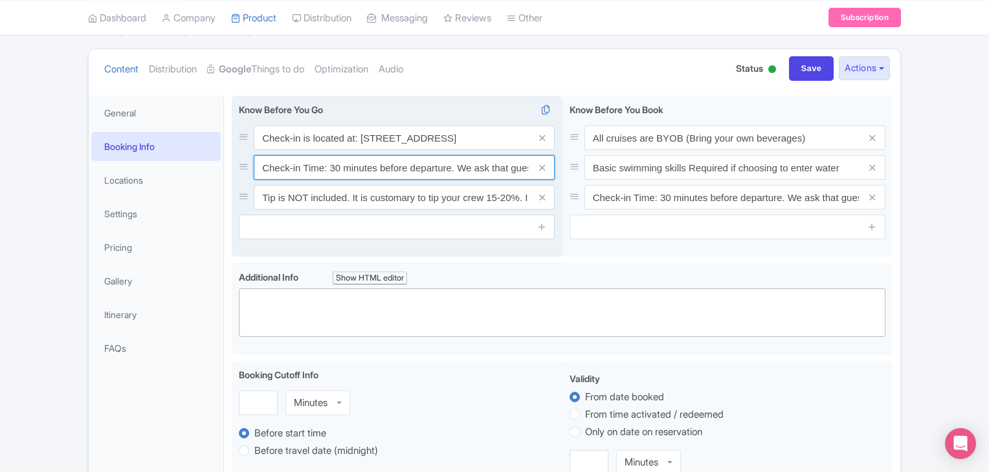
click at [334, 164] on input "Check-in Time: 30 minutes before departure. We ask that guests be punctual. Gue…" at bounding box center [404, 167] width 301 height 25
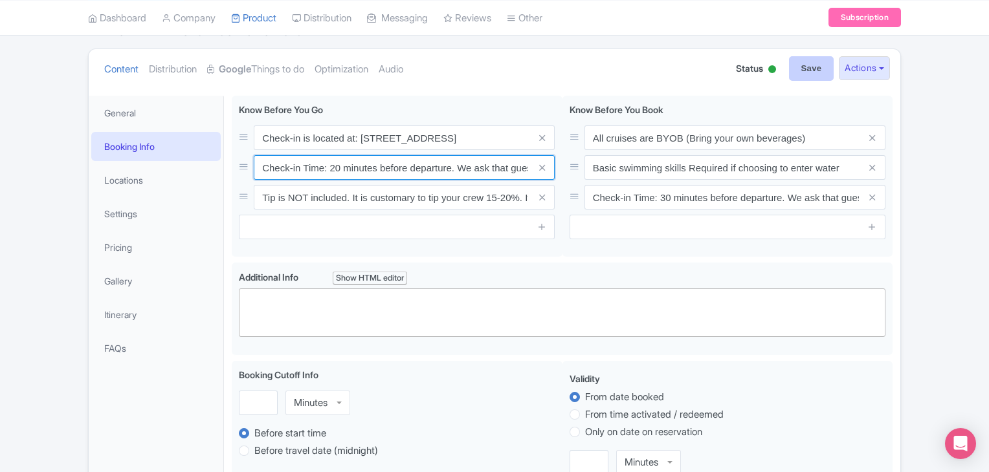
type input "Check-in Time: 20 minutes before departure. We ask that guests be punctual. Gue…"
click at [804, 74] on input "Save" at bounding box center [811, 68] width 45 height 25
type input "Saving..."
